Goal: Task Accomplishment & Management: Use online tool/utility

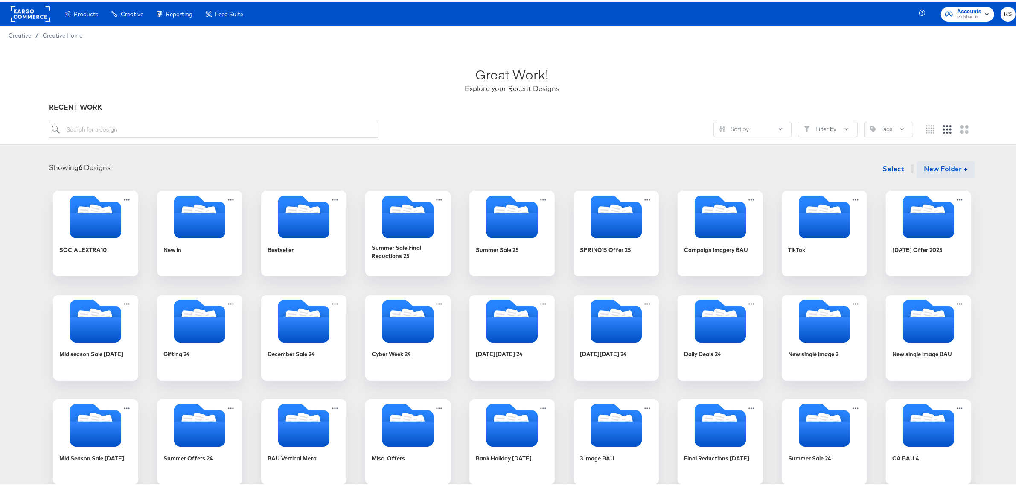
click at [921, 165] on button "New Folder +" at bounding box center [946, 167] width 58 height 16
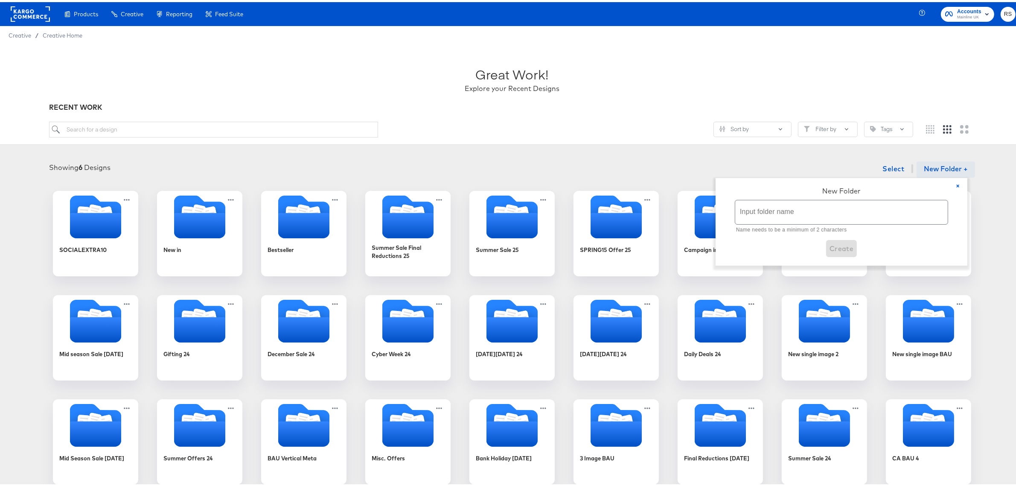
click at [842, 208] on input "text" at bounding box center [841, 210] width 213 height 24
type input "Bank Holiday Offers 25"
click at [842, 238] on span "Create" at bounding box center [842, 237] width 24 height 12
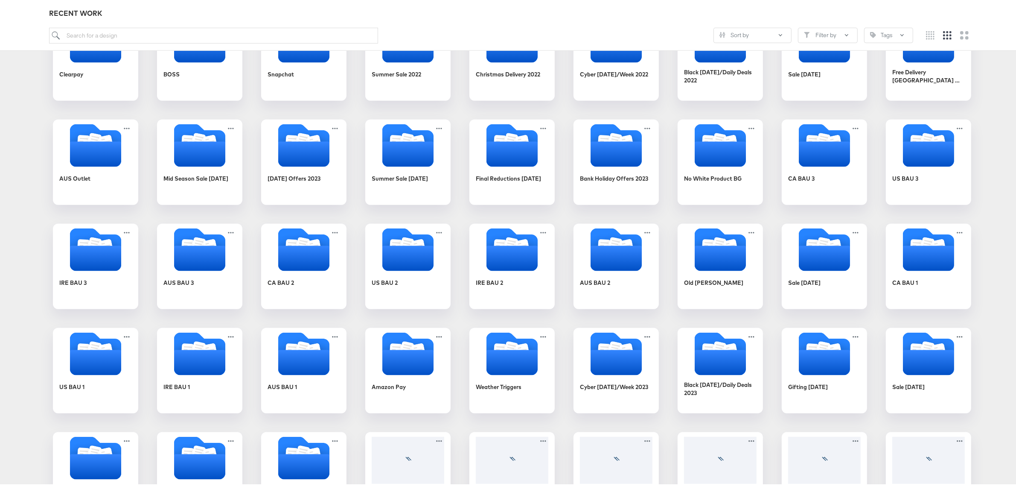
scroll to position [662, 0]
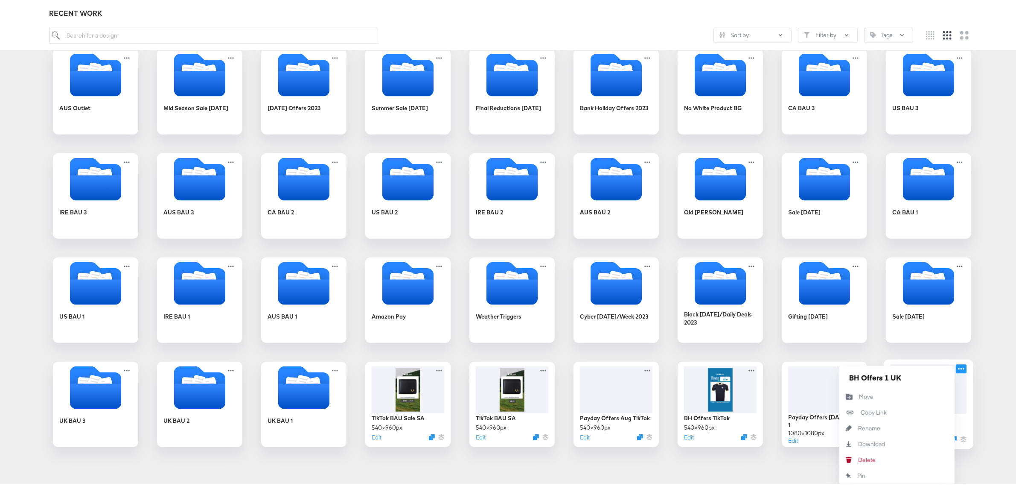
click at [960, 367] on icon at bounding box center [961, 366] width 11 height 9
click at [884, 395] on button "Move Move" at bounding box center [897, 395] width 115 height 16
click at [884, 387] on span "Bank Holiday Offers 25 Bank Holiday Offers 25" at bounding box center [858, 388] width 153 height 12
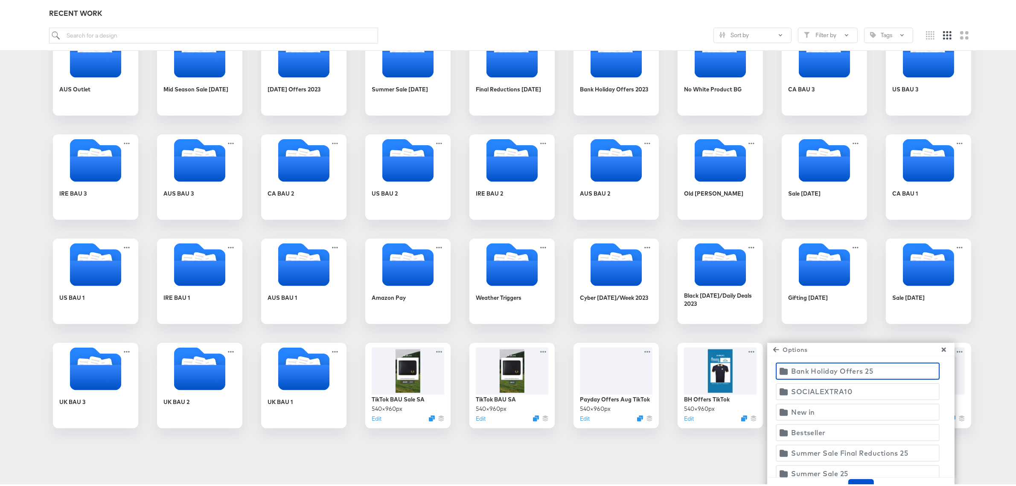
scroll to position [691, 0]
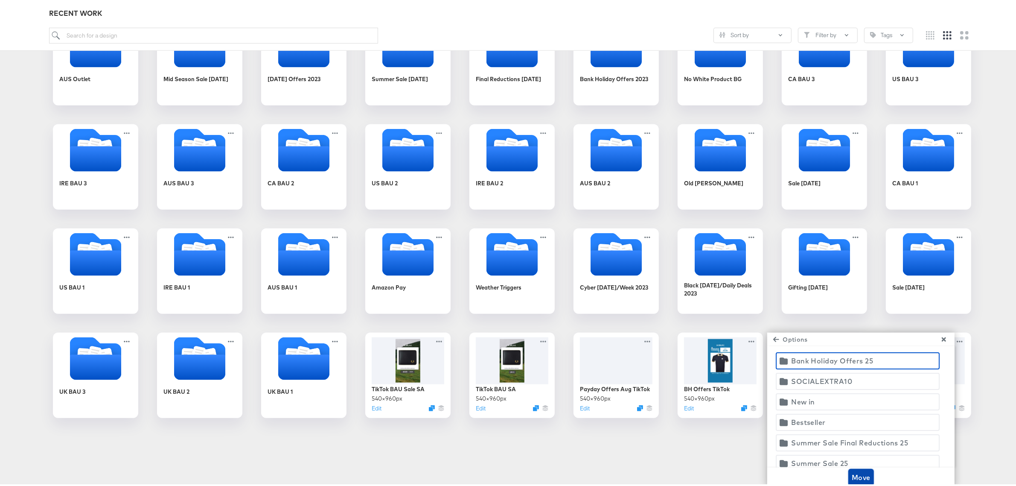
click at [857, 474] on span "Move" at bounding box center [861, 475] width 19 height 12
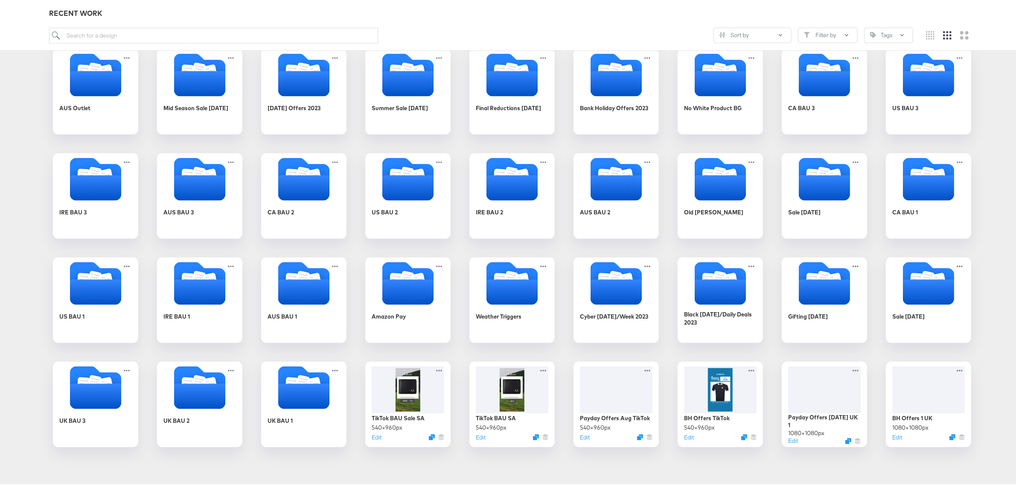
scroll to position [662, 0]
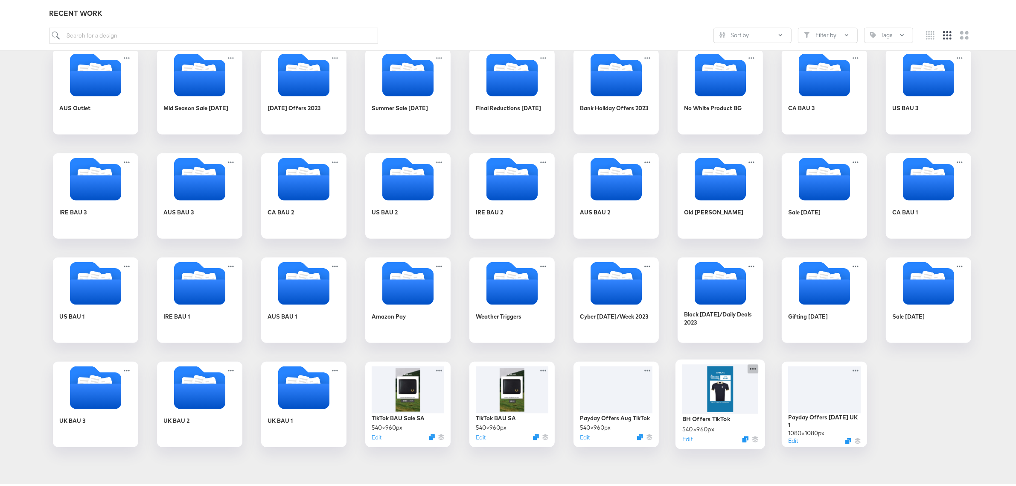
click at [748, 368] on icon at bounding box center [753, 366] width 11 height 9
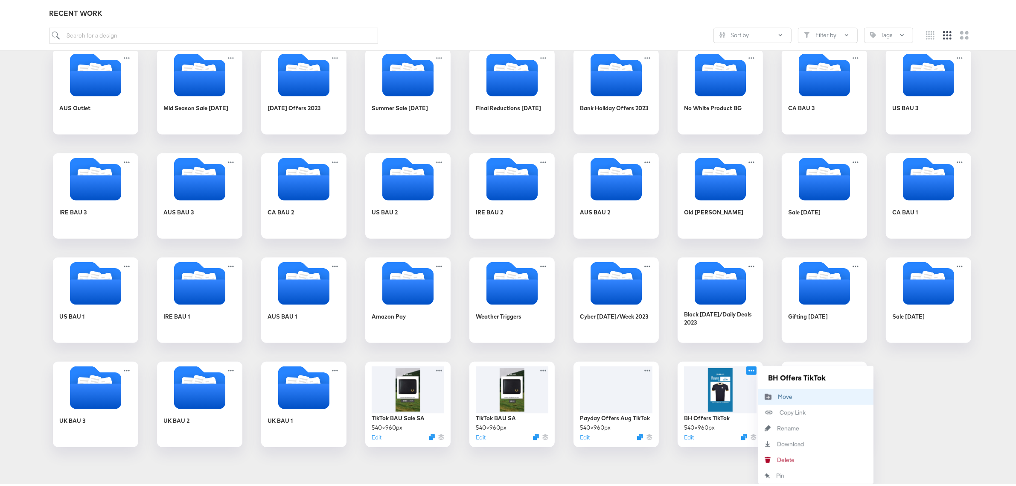
click at [778, 394] on div "Move Move" at bounding box center [778, 394] width 0 height 0
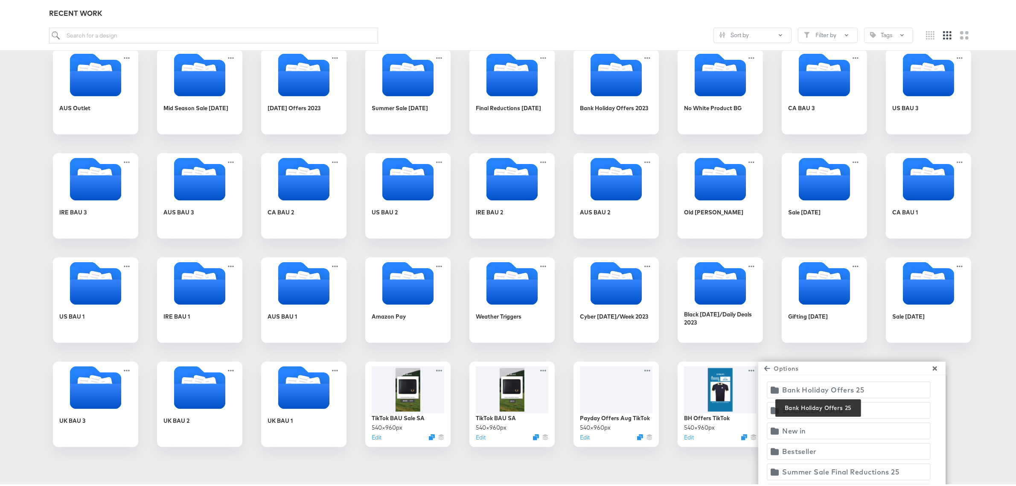
click at [802, 383] on div "Bank Holiday Offers 25" at bounding box center [823, 388] width 82 height 12
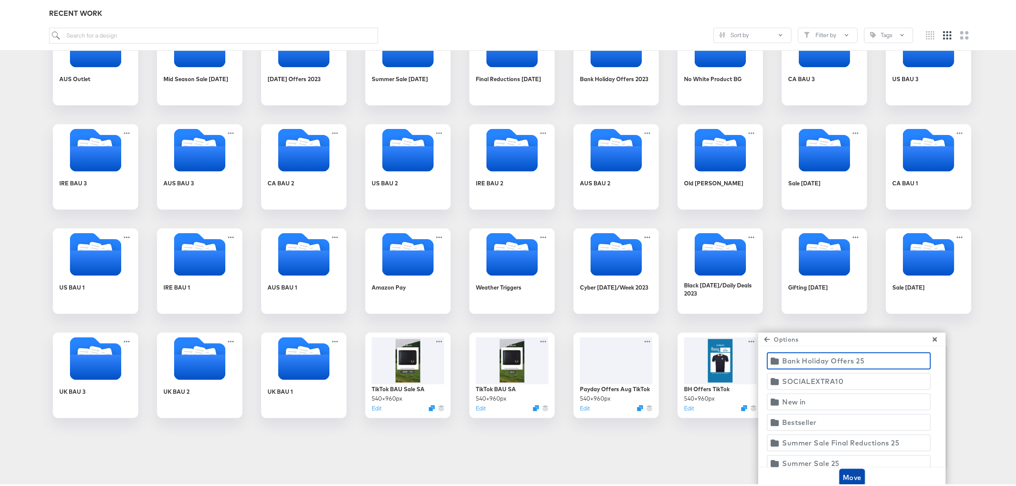
click at [854, 470] on span "Move" at bounding box center [852, 475] width 19 height 12
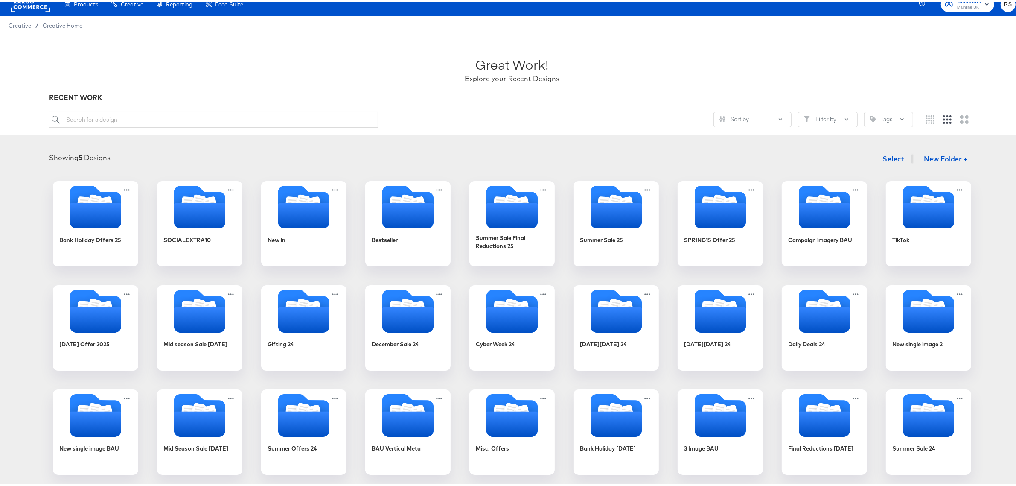
scroll to position [0, 0]
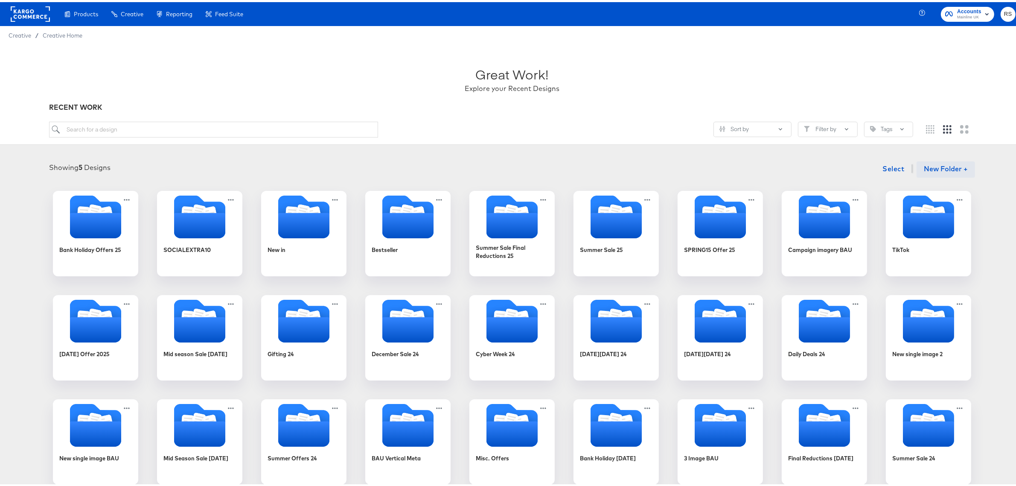
click at [937, 167] on button "New Folder +" at bounding box center [946, 167] width 58 height 16
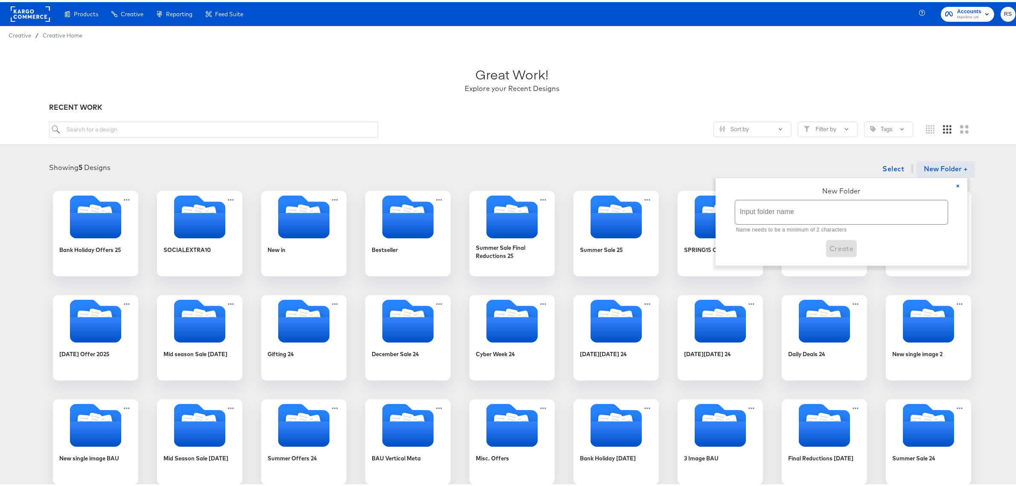
click at [750, 210] on input "text" at bounding box center [841, 210] width 213 height 24
type input "Payday Offers 25"
click at [842, 235] on span "Create" at bounding box center [842, 237] width 24 height 12
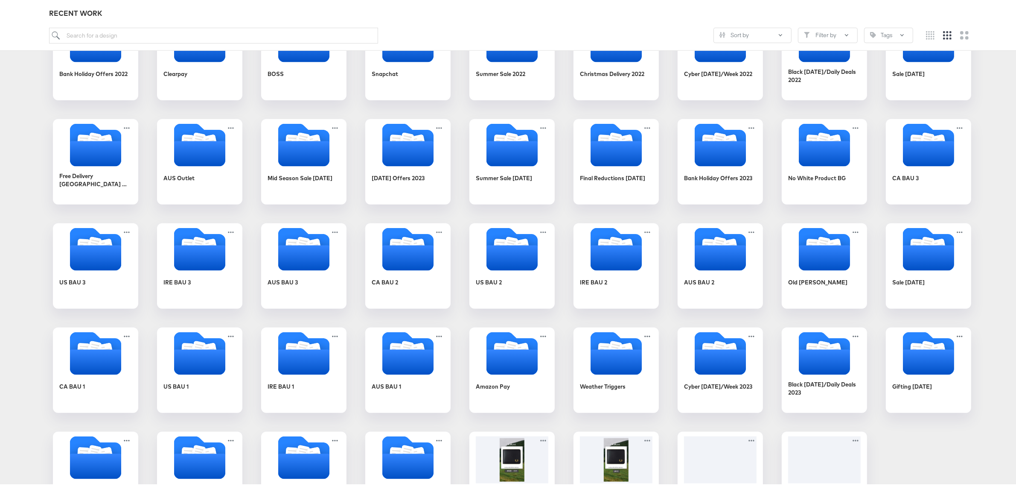
scroll to position [662, 0]
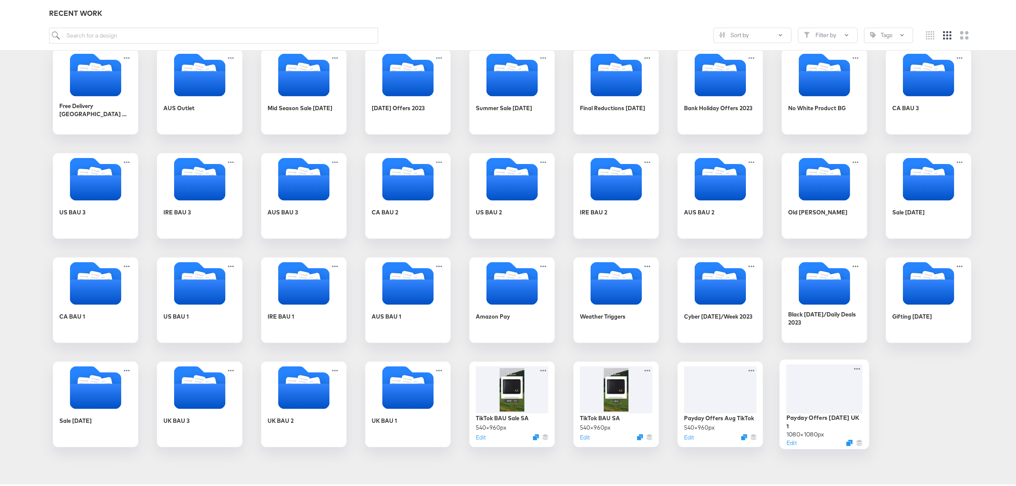
click at [852, 367] on icon at bounding box center [857, 366] width 10 height 9
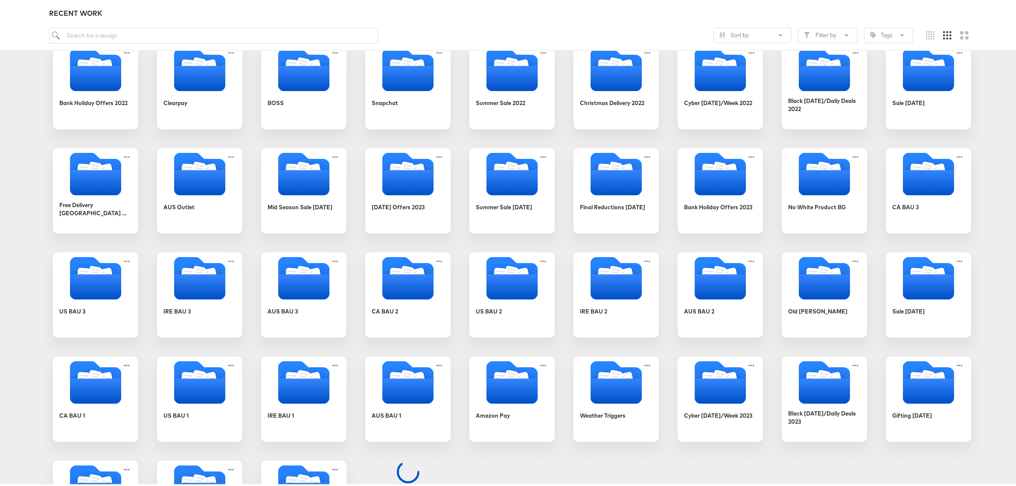
scroll to position [662, 0]
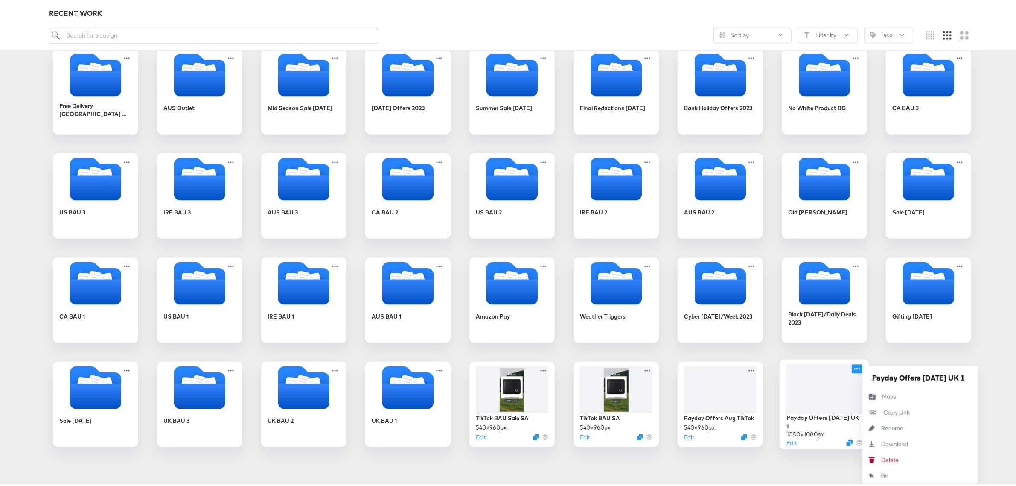
click at [852, 366] on icon at bounding box center [857, 366] width 11 height 9
click at [882, 394] on div "Move Move" at bounding box center [882, 394] width 0 height 0
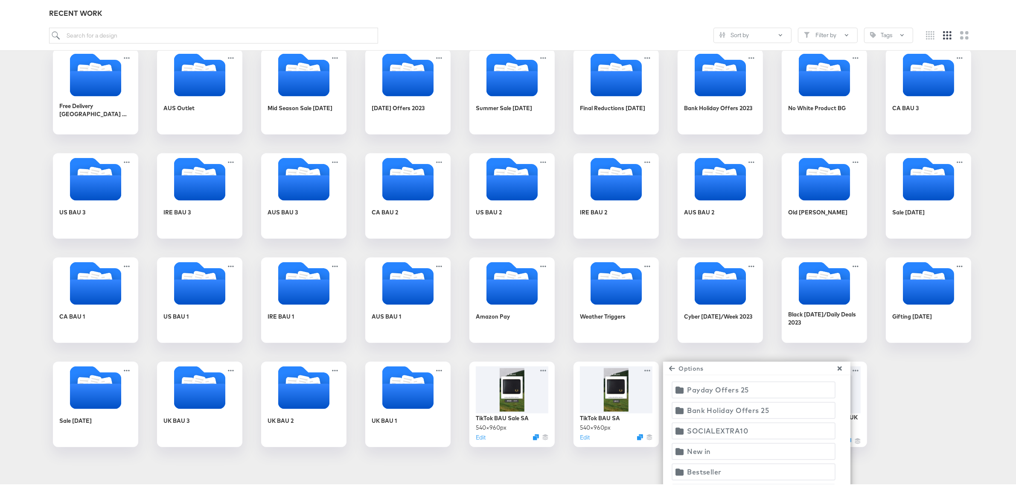
click at [754, 384] on span "Payday Offers 25" at bounding box center [753, 388] width 153 height 12
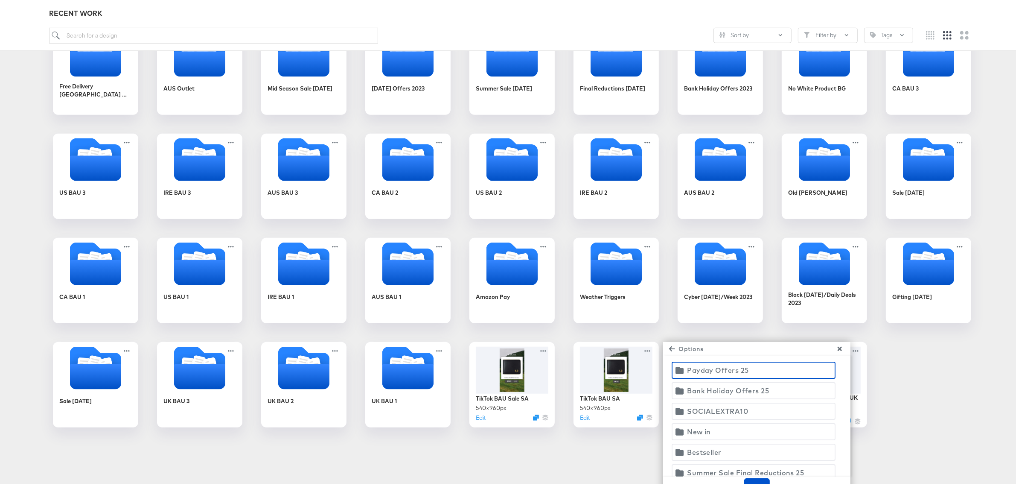
scroll to position [691, 0]
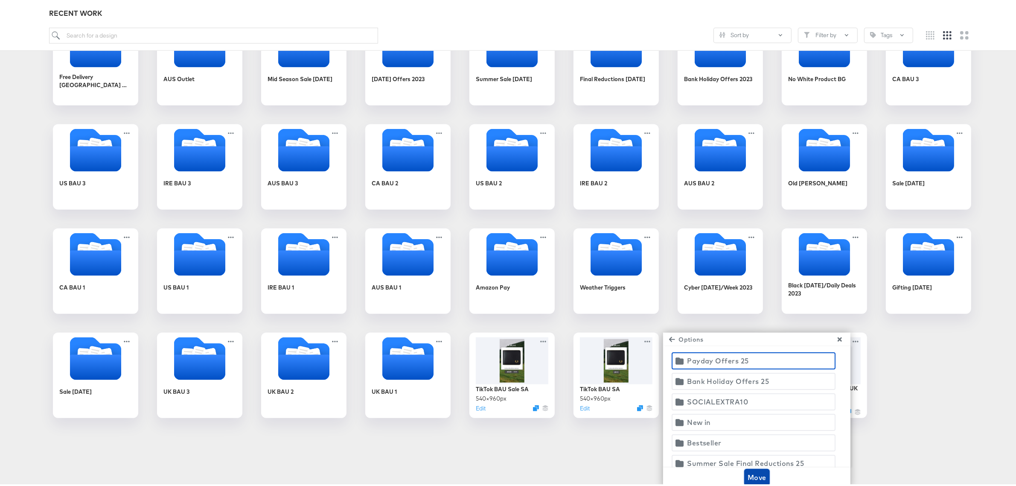
click at [758, 479] on span "Move" at bounding box center [757, 475] width 19 height 12
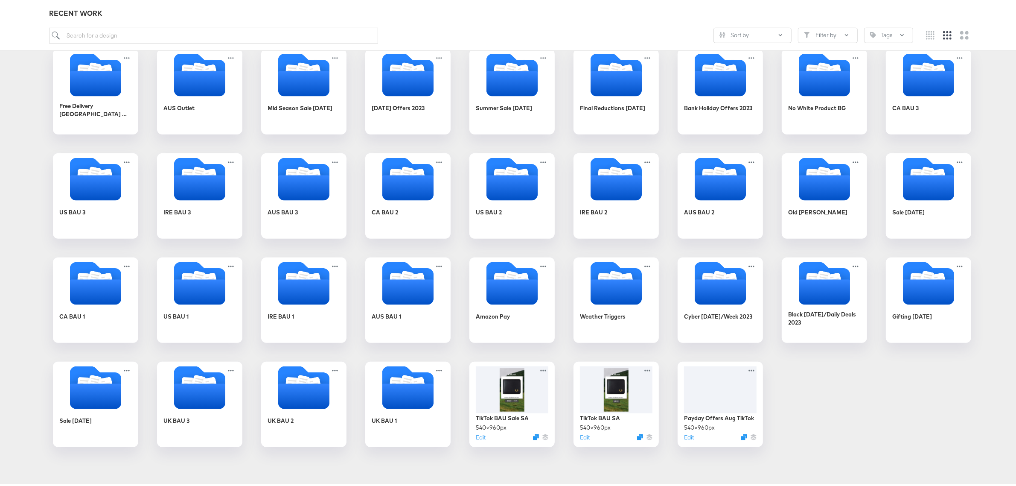
scroll to position [662, 0]
click at [748, 370] on div at bounding box center [753, 366] width 11 height 9
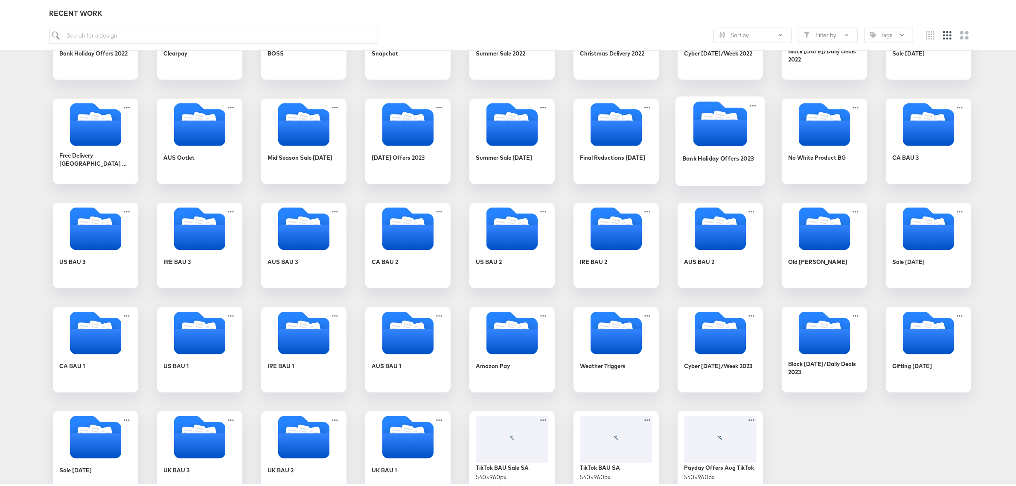
scroll to position [662, 0]
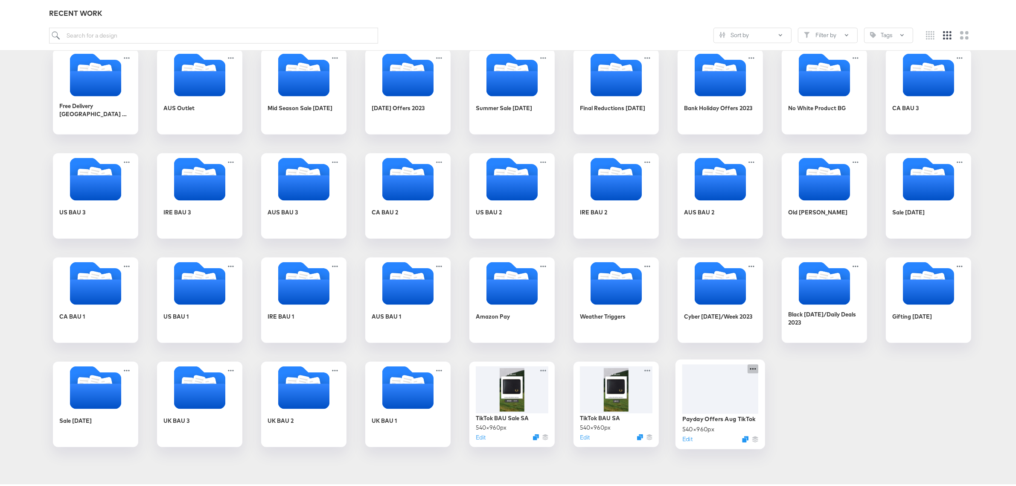
click at [750, 368] on icon at bounding box center [753, 366] width 11 height 9
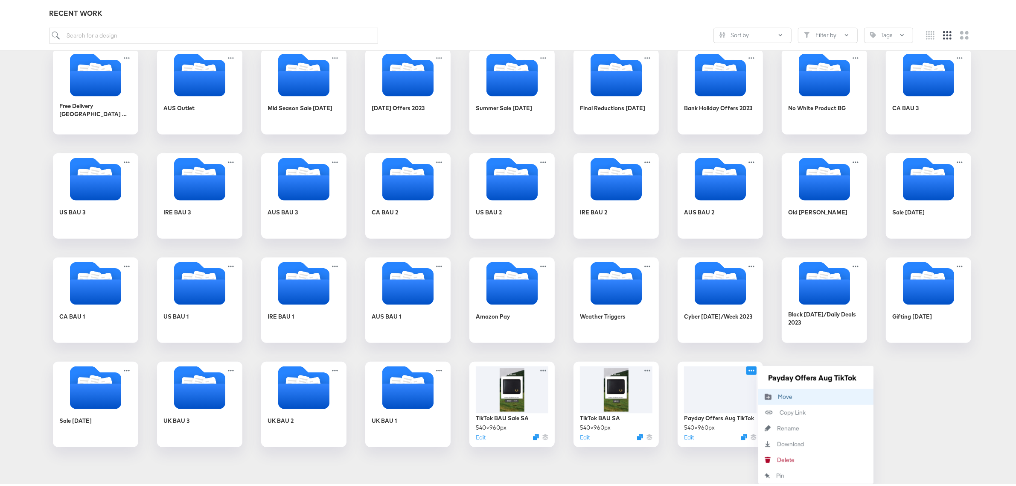
click at [791, 391] on button "Move Move" at bounding box center [815, 395] width 115 height 16
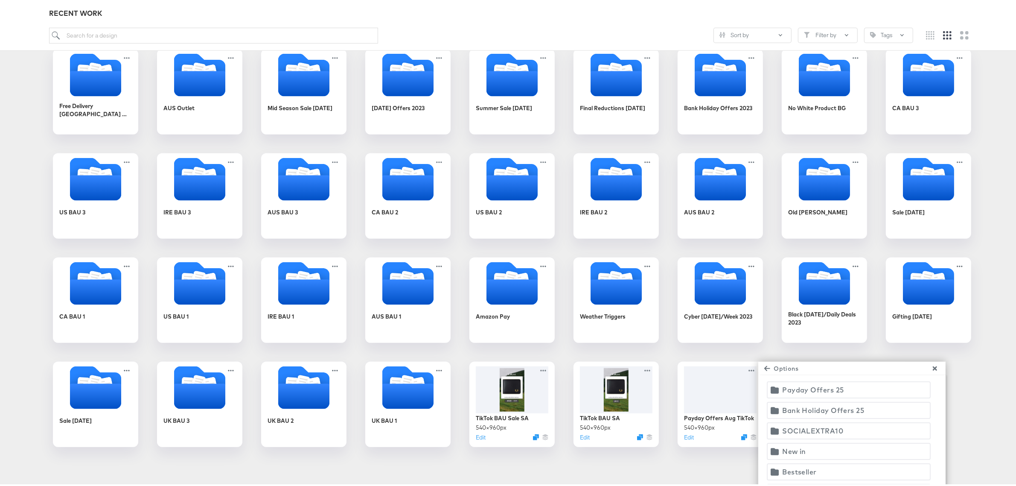
click at [794, 388] on div "Payday Offers 25" at bounding box center [812, 388] width 61 height 12
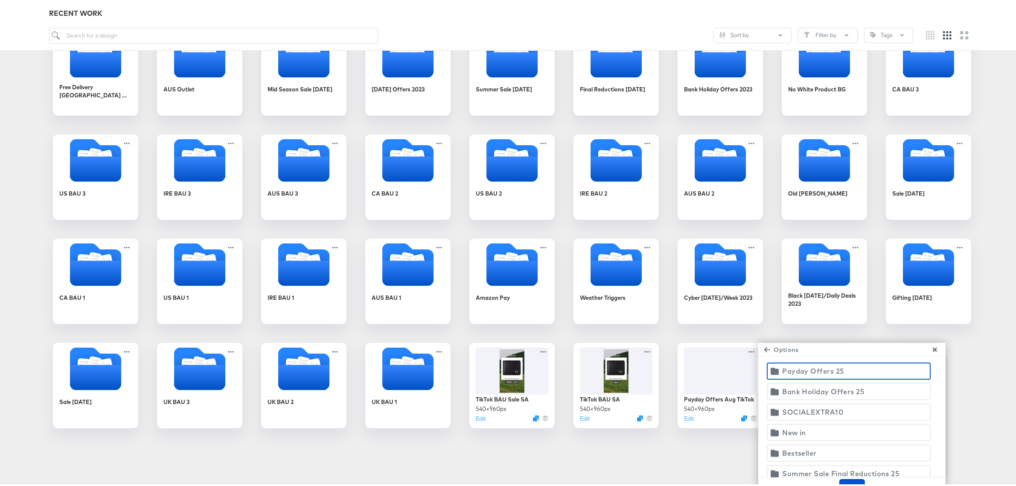
scroll to position [691, 0]
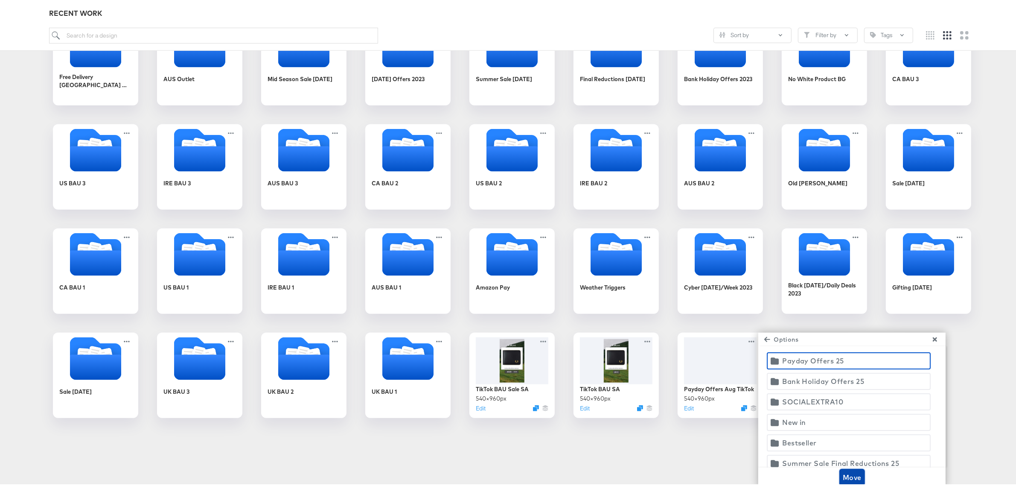
click at [852, 477] on span "Move" at bounding box center [852, 475] width 19 height 12
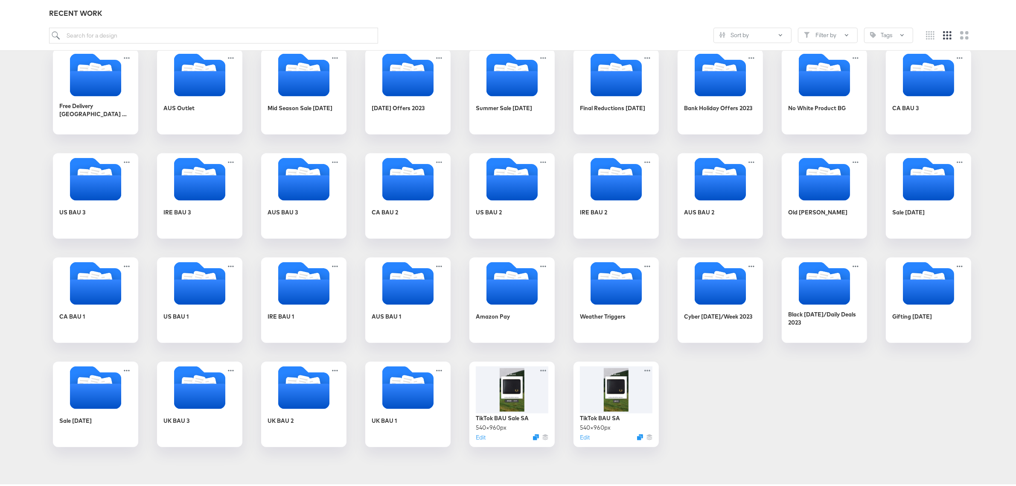
scroll to position [662, 0]
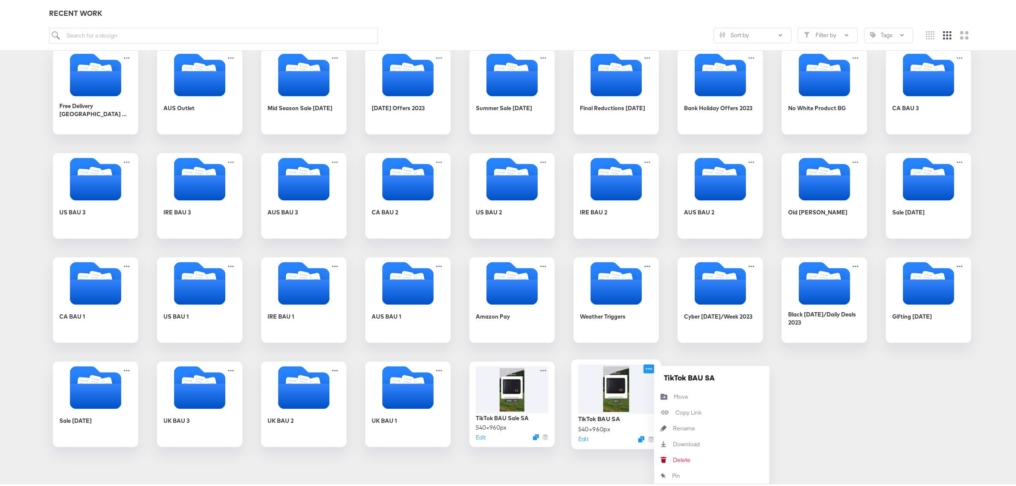
click at [648, 365] on icon at bounding box center [649, 366] width 11 height 9
click at [677, 395] on button "Move Move" at bounding box center [711, 395] width 115 height 16
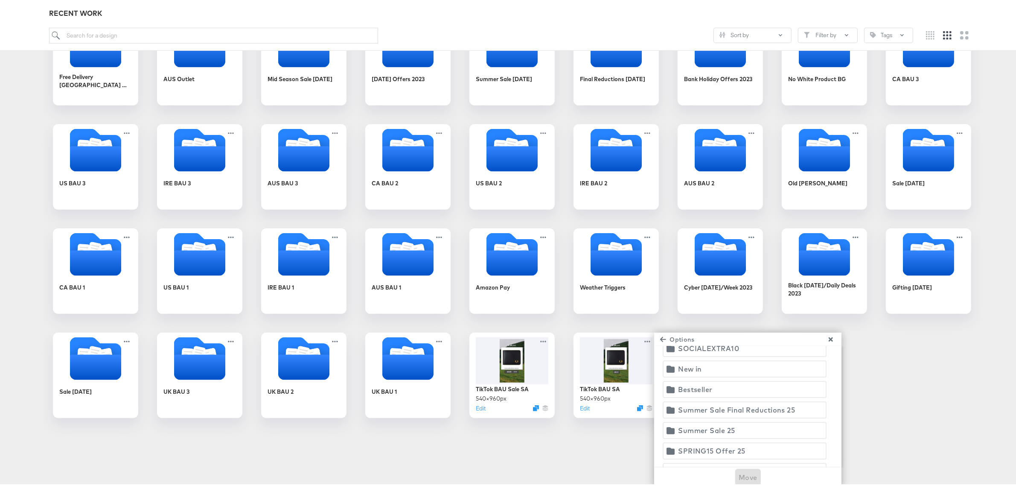
scroll to position [107, 0]
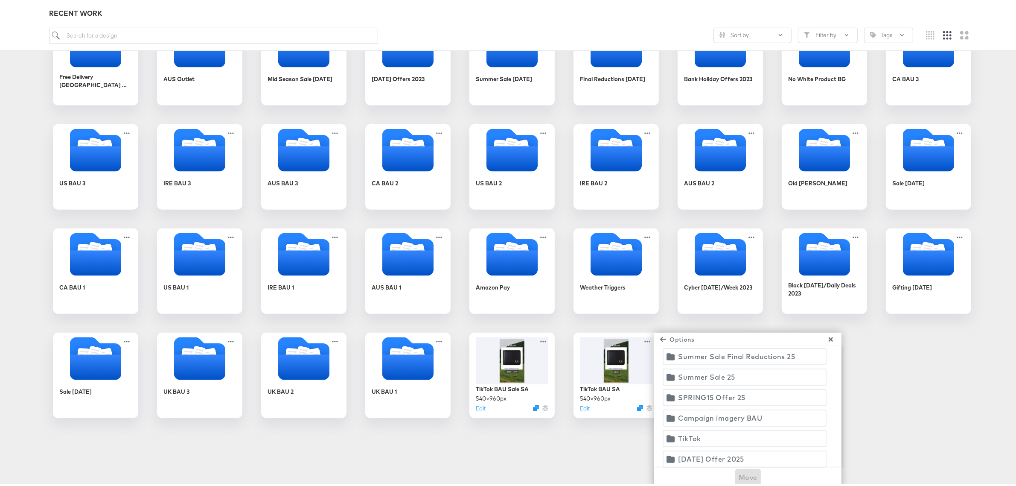
click at [698, 430] on span "TikTok" at bounding box center [744, 436] width 153 height 12
click at [743, 470] on span "Move" at bounding box center [748, 475] width 19 height 12
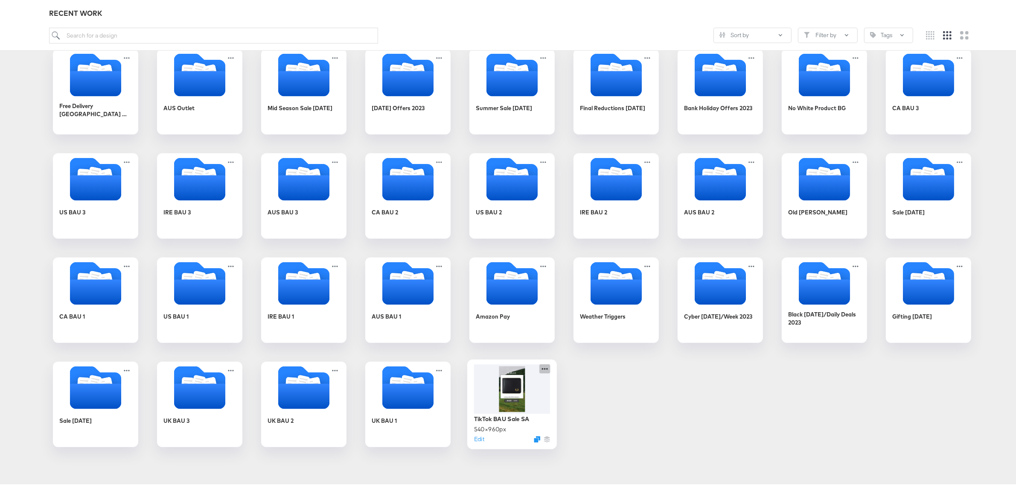
click at [540, 368] on icon at bounding box center [545, 366] width 11 height 9
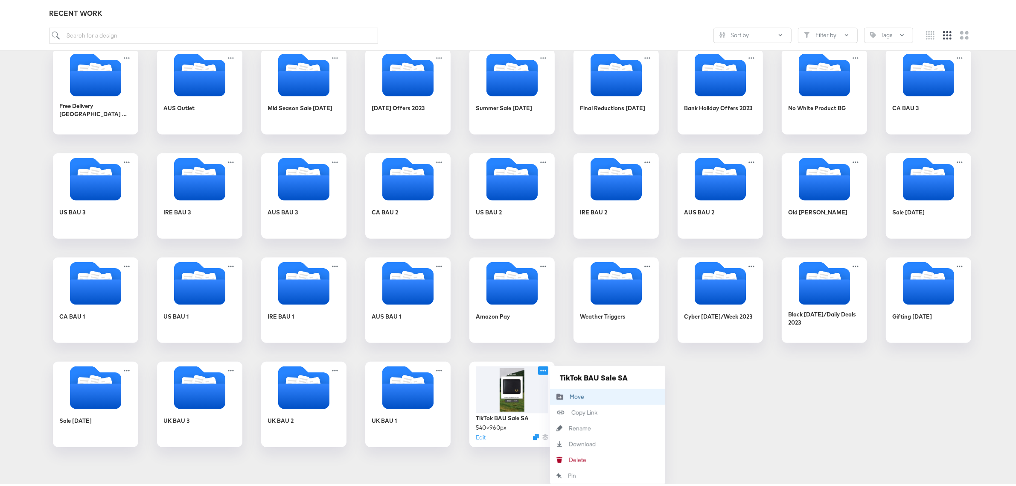
click at [566, 398] on div "Move Move" at bounding box center [560, 395] width 20 height 16
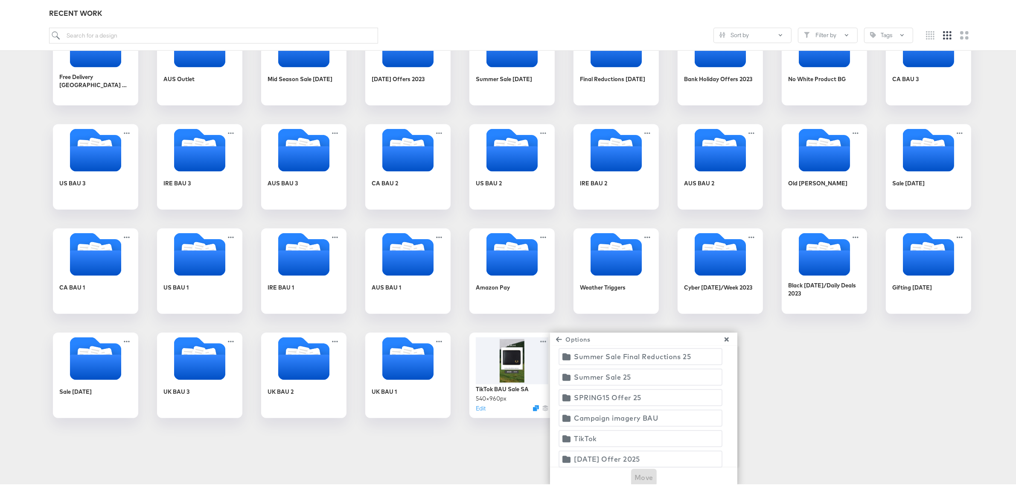
scroll to position [160, 0]
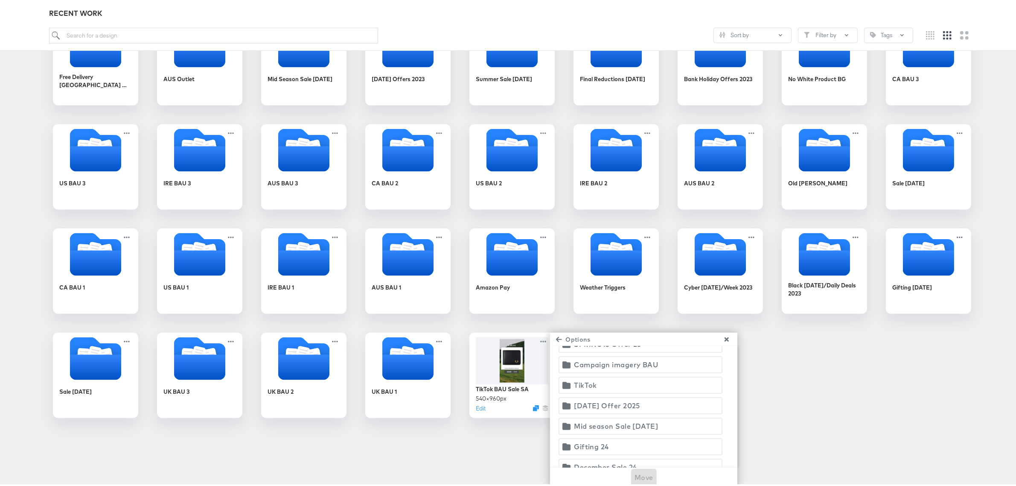
click at [582, 377] on div "TikTok" at bounding box center [585, 383] width 23 height 12
click at [644, 472] on span "Move" at bounding box center [644, 475] width 19 height 12
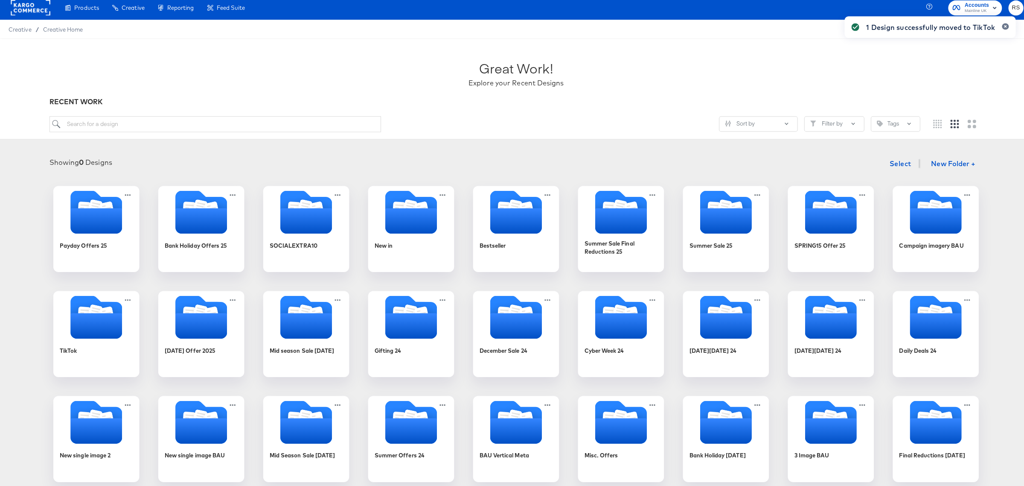
scroll to position [0, 0]
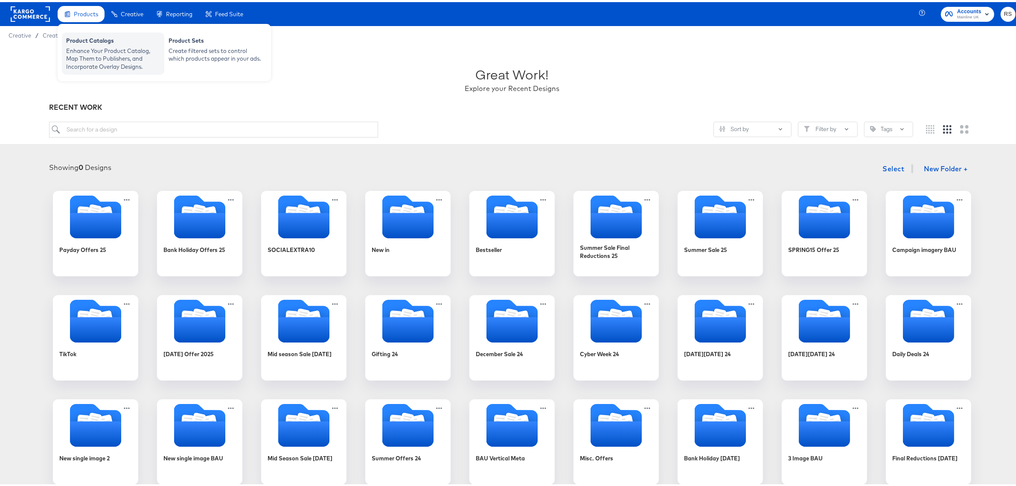
click at [90, 50] on div "Enhance Your Product Catalog, Map Them to Publishers, and Incorporate Overlay D…" at bounding box center [113, 57] width 94 height 24
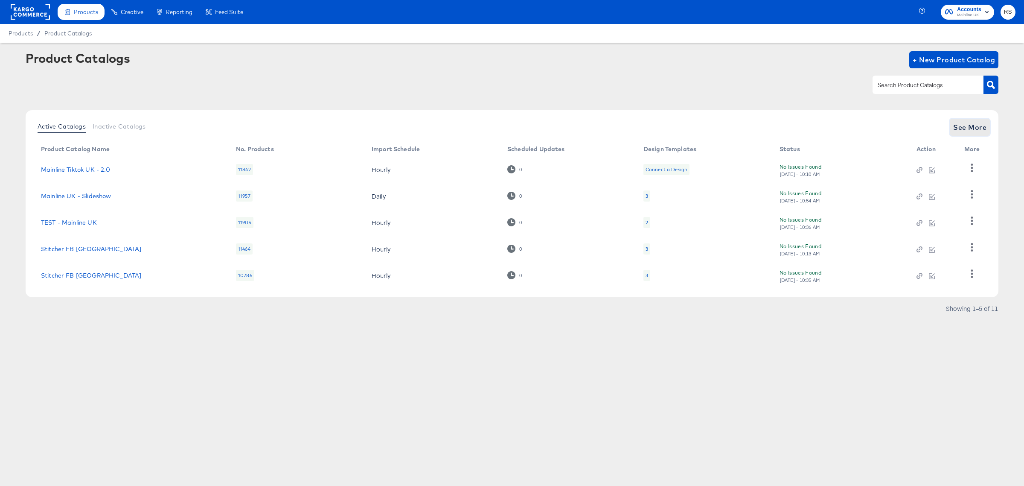
click at [969, 125] on span "See More" at bounding box center [970, 127] width 33 height 12
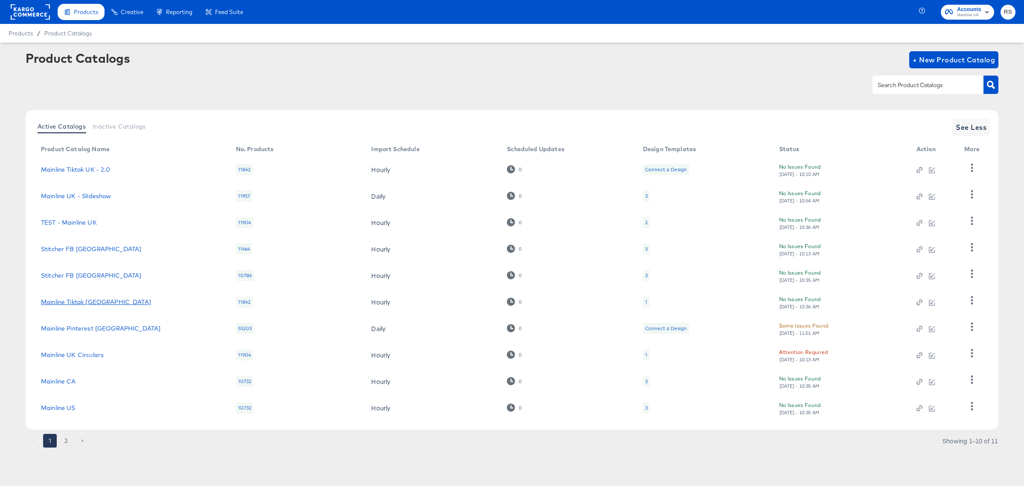
click at [76, 298] on link "Mainline Tiktok [GEOGRAPHIC_DATA]" at bounding box center [96, 301] width 110 height 7
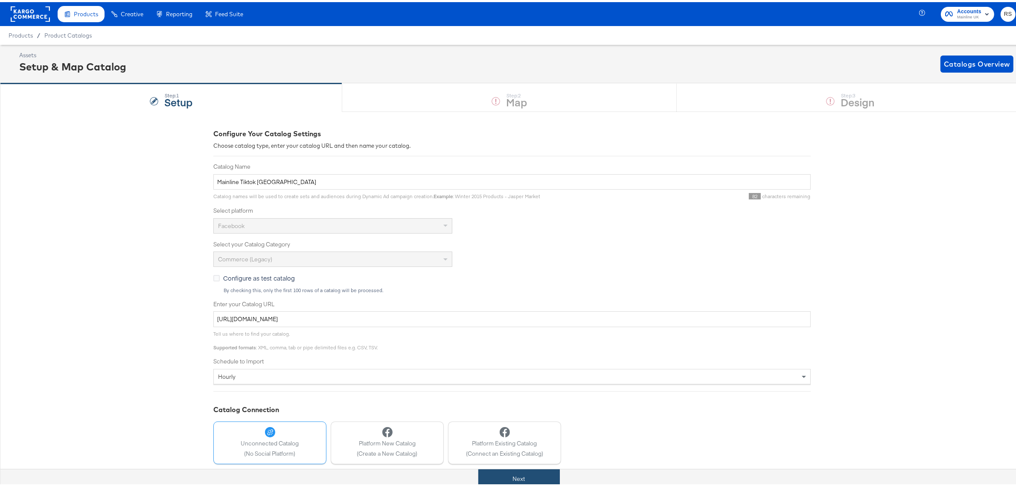
click at [542, 470] on button "Next" at bounding box center [519, 476] width 82 height 19
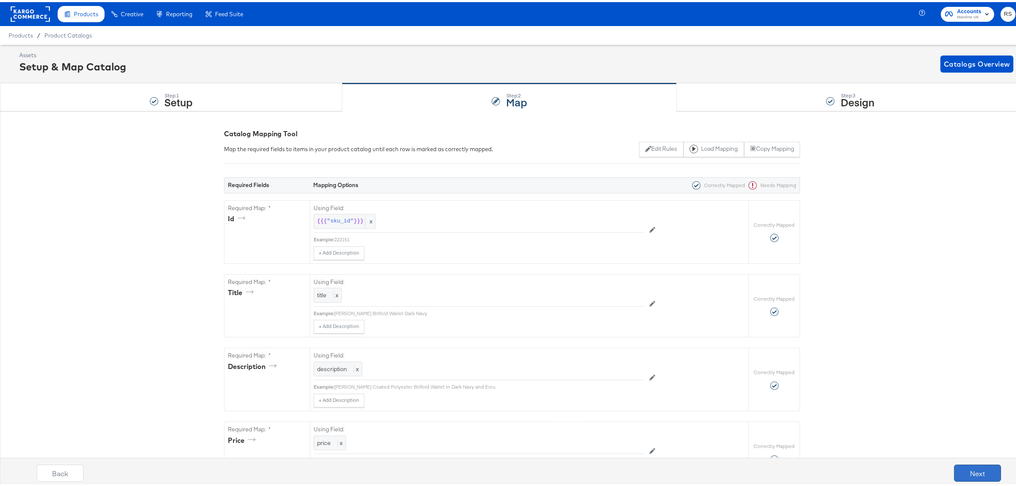
click at [977, 464] on button "Next" at bounding box center [977, 470] width 47 height 17
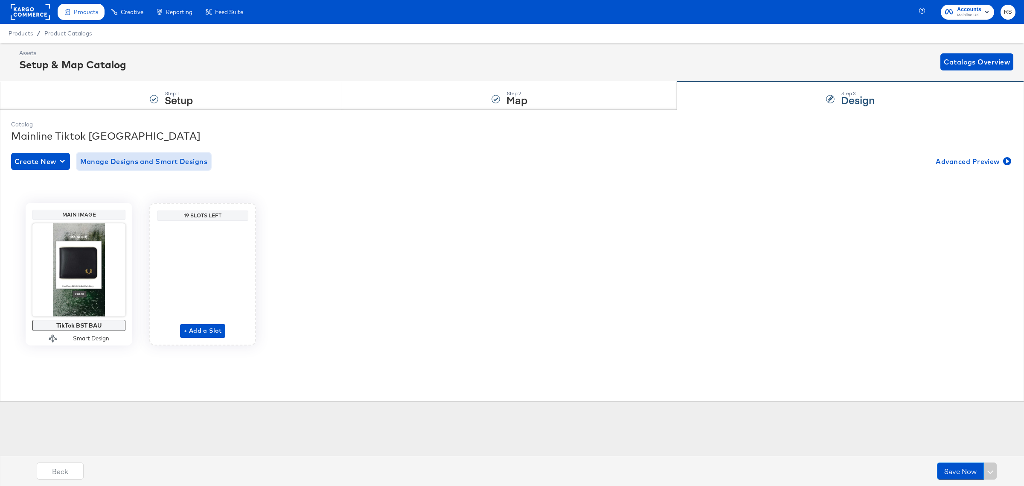
click at [146, 162] on span "Manage Designs and Smart Designs" at bounding box center [144, 161] width 128 height 12
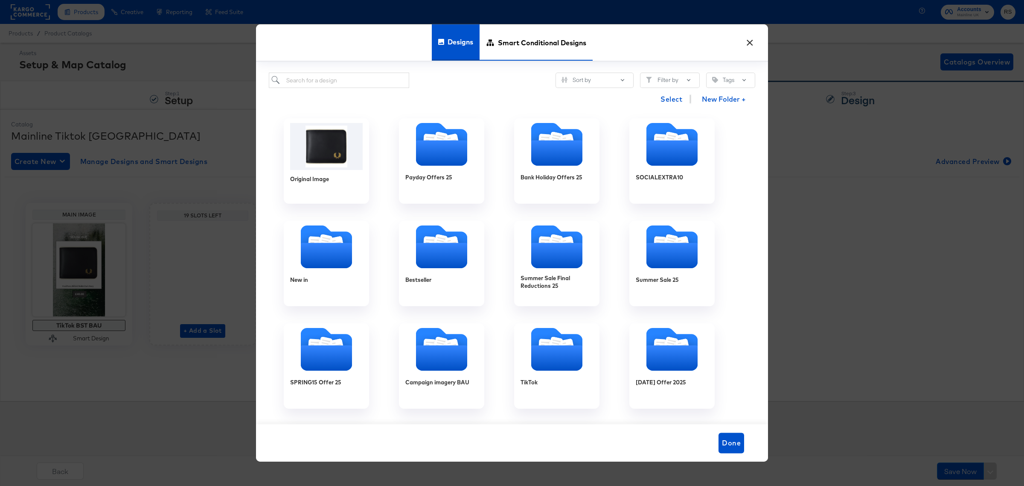
click at [521, 39] on span "Smart Conditional Designs" at bounding box center [542, 42] width 88 height 38
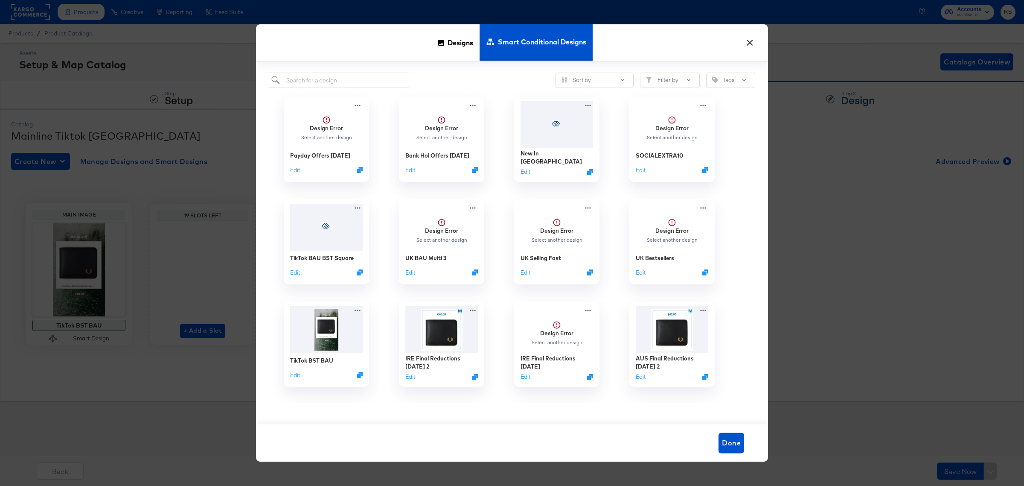
click at [751, 41] on button "×" at bounding box center [749, 40] width 15 height 15
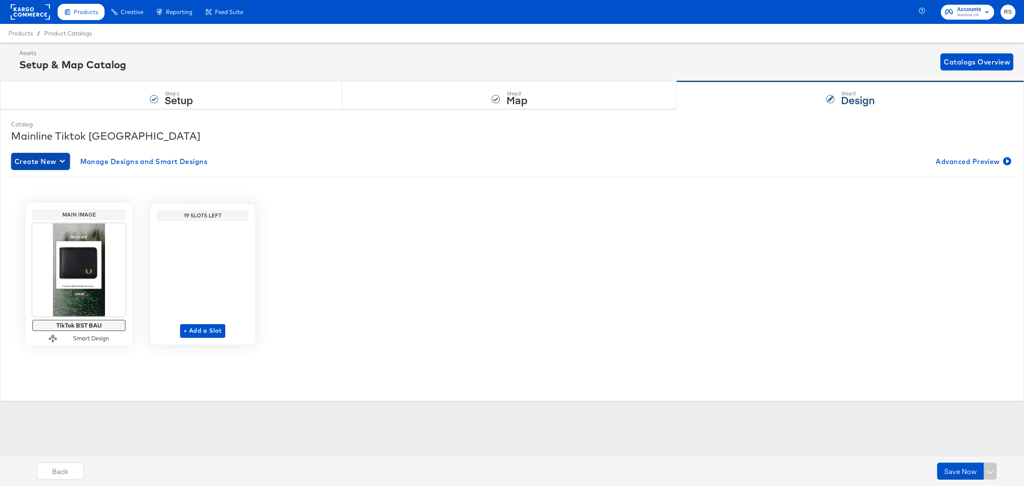
click at [52, 161] on span "Create New" at bounding box center [41, 161] width 52 height 12
click at [57, 197] on div "Create New Smart Design" at bounding box center [56, 196] width 81 height 7
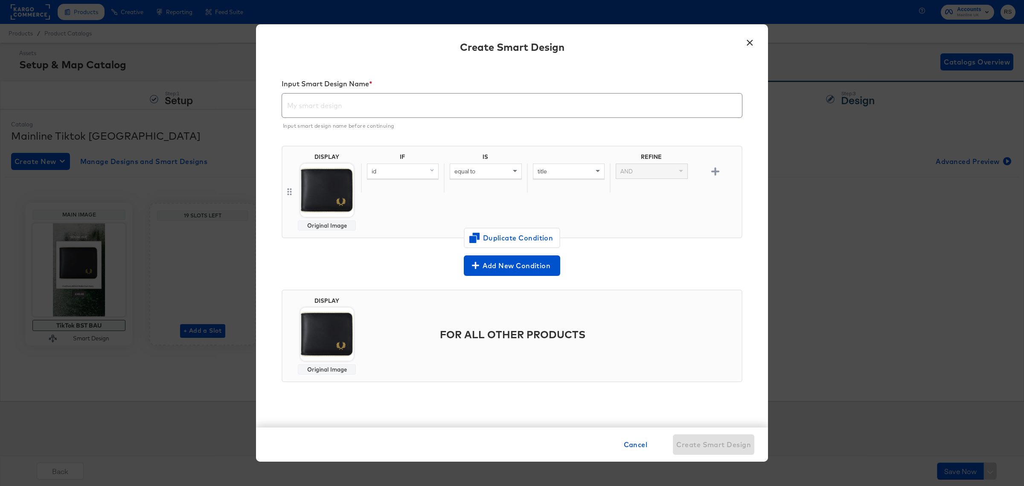
click at [335, 93] on input "text" at bounding box center [512, 102] width 460 height 24
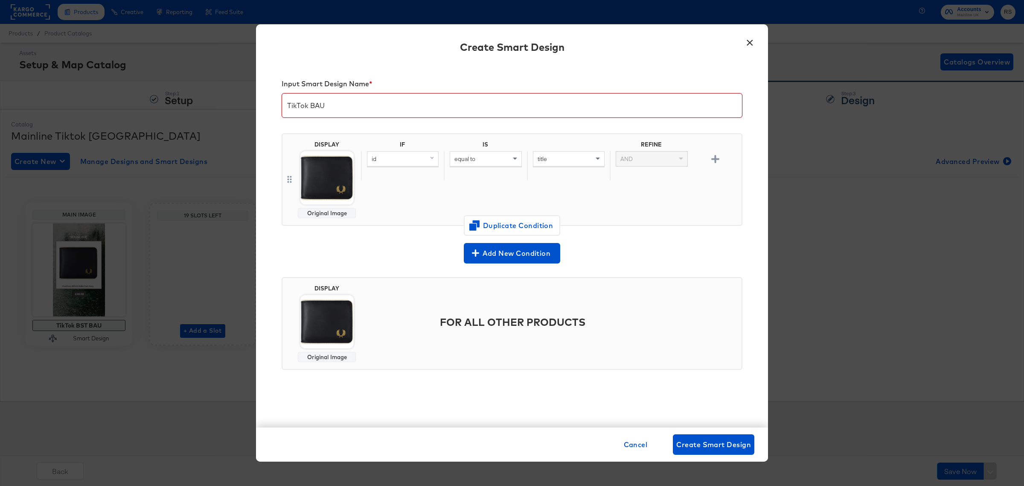
type input "TikTok BAU"
click at [753, 44] on button "×" at bounding box center [749, 40] width 15 height 15
